Goal: Find specific page/section: Find specific page/section

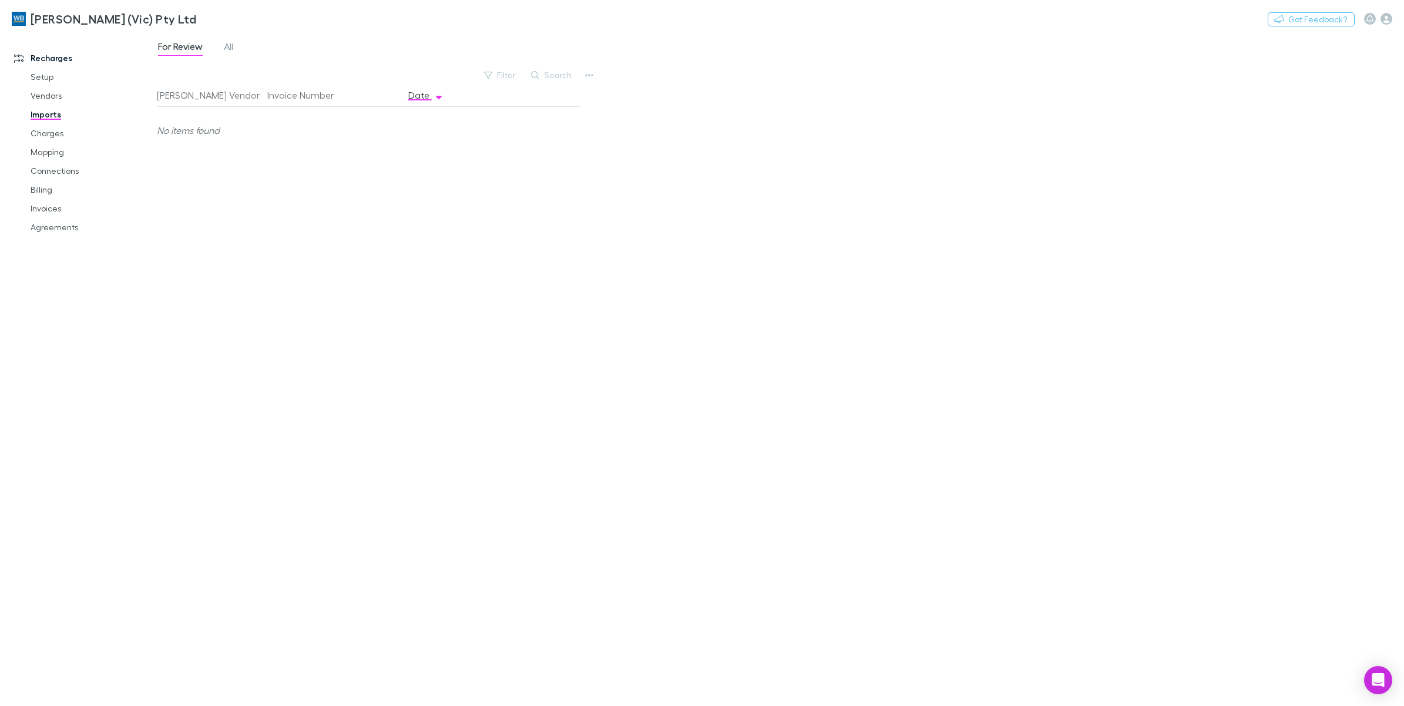
click at [227, 242] on div "[PERSON_NAME] Vendor Invoice Number Date No items found" at bounding box center [368, 389] width 423 height 613
click at [42, 137] on link "Charges" at bounding box center [92, 133] width 147 height 19
drag, startPoint x: 54, startPoint y: 215, endPoint x: 48, endPoint y: 215, distance: 6.5
click at [54, 215] on link "Invoices" at bounding box center [92, 208] width 147 height 19
click at [48, 215] on link "Invoices" at bounding box center [92, 208] width 147 height 19
